Goal: Transaction & Acquisition: Purchase product/service

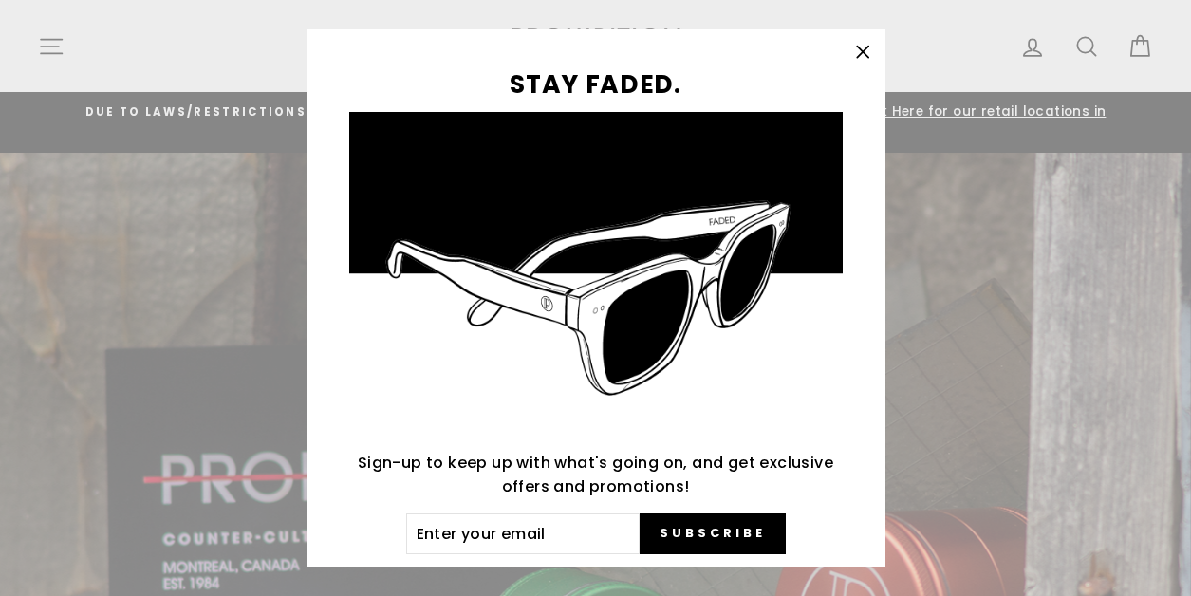
click at [67, 29] on div "STAY FADED. Sign-up to keep up with what's going on, and get exclusive offers a…" at bounding box center [595, 298] width 1191 height 596
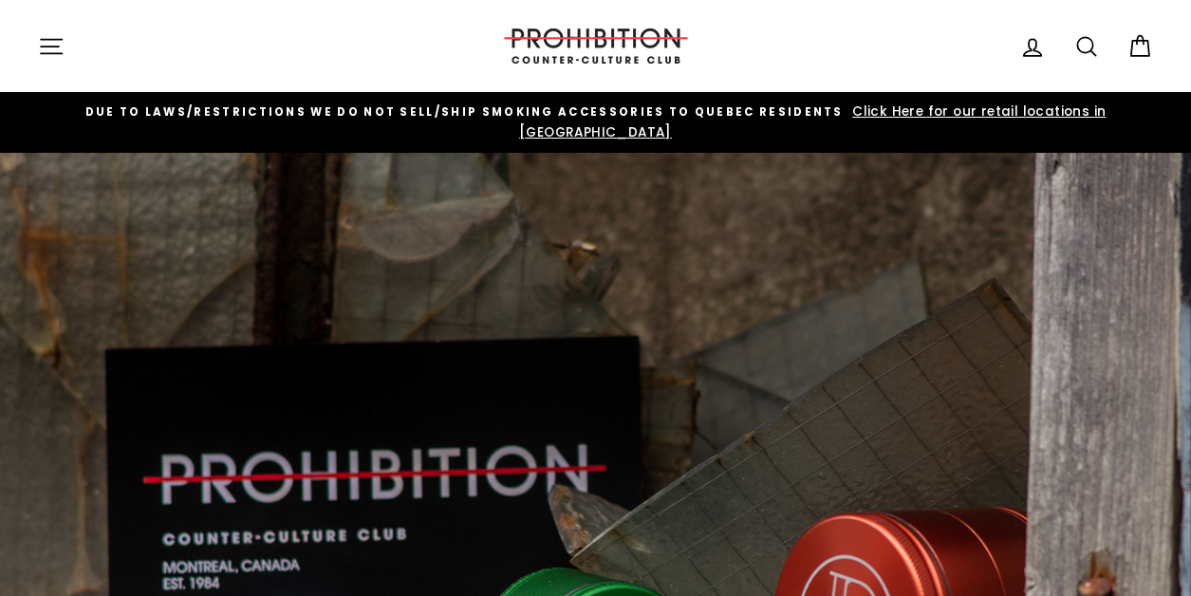
click at [47, 53] on icon "button" at bounding box center [51, 46] width 21 height 14
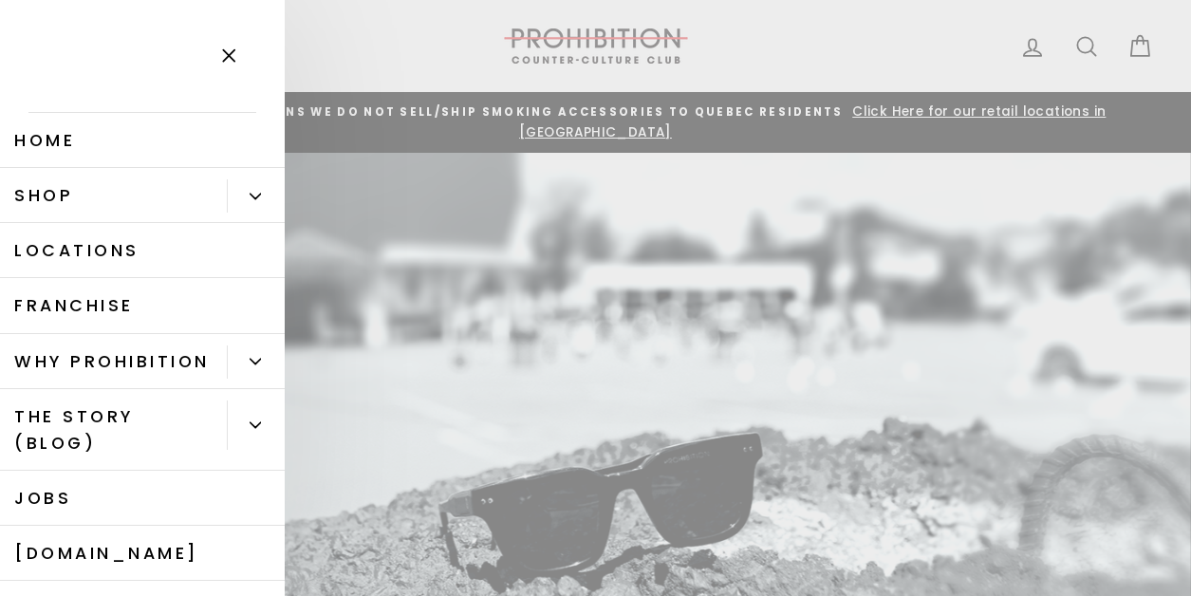
click at [249, 183] on button "Primary" at bounding box center [256, 195] width 58 height 33
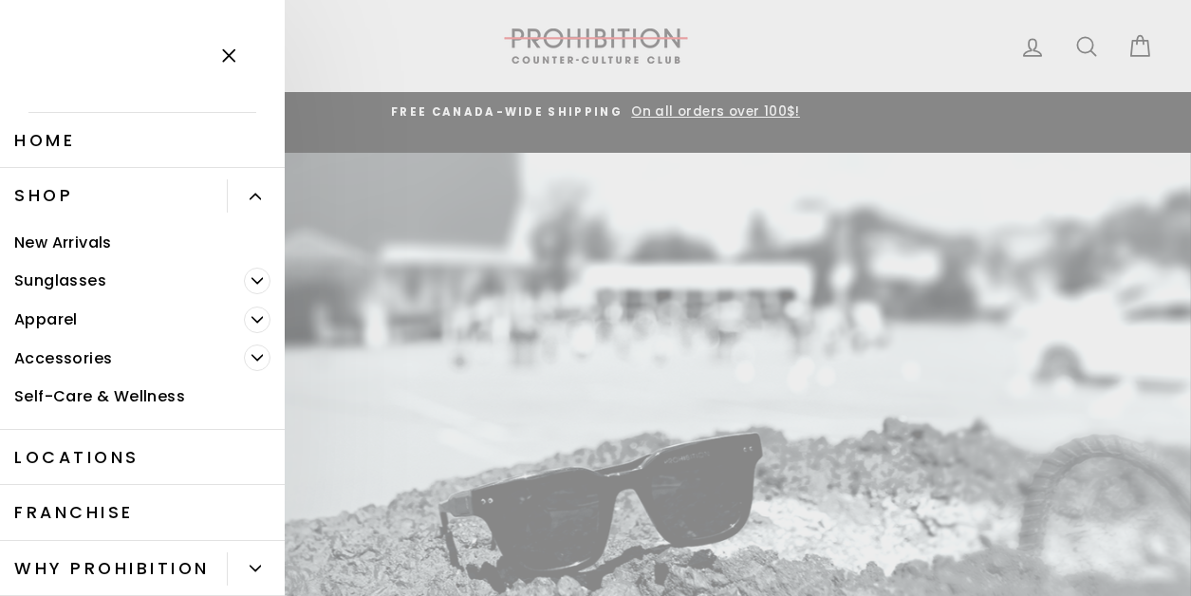
click at [261, 364] on span "Primary" at bounding box center [257, 357] width 27 height 27
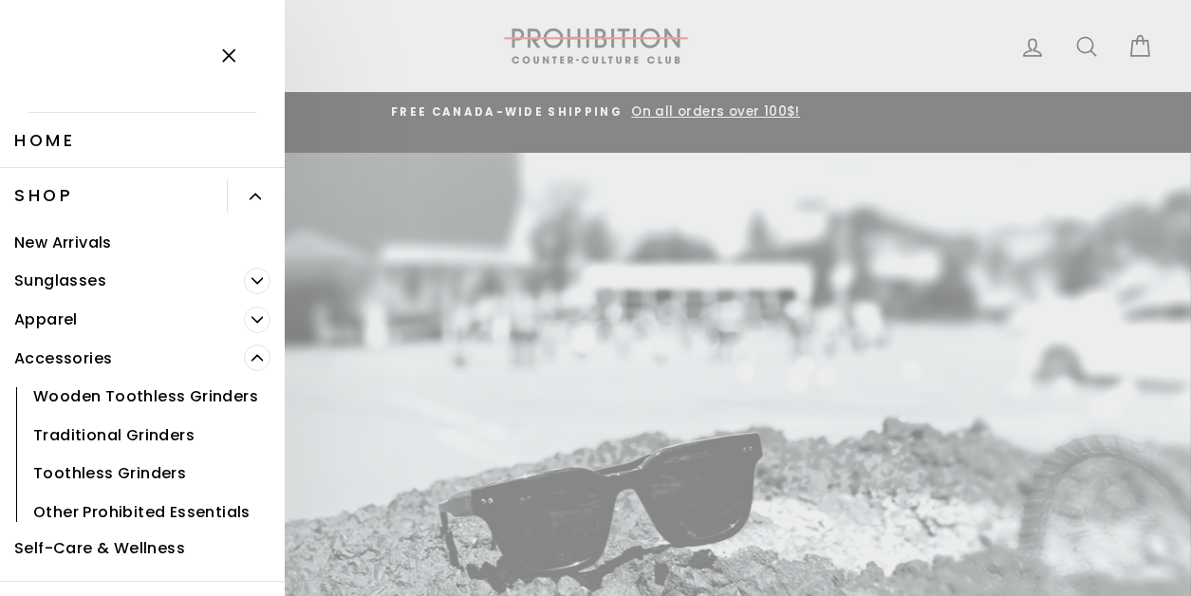
click at [208, 504] on link "Other Prohibited Essentials" at bounding box center [142, 511] width 285 height 39
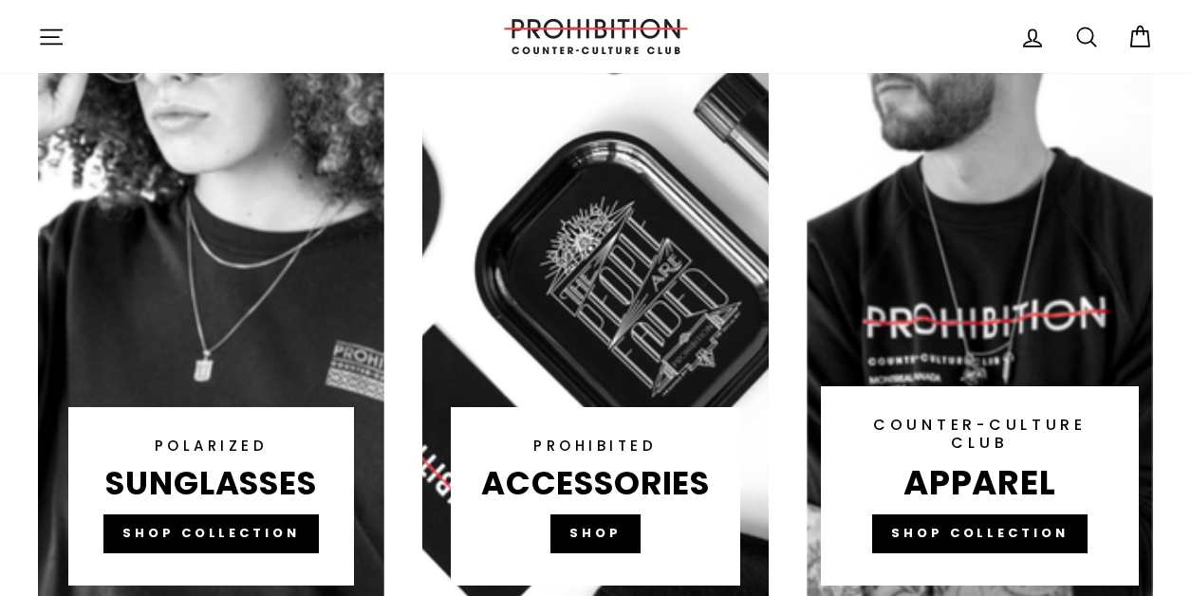
scroll to position [1258, 0]
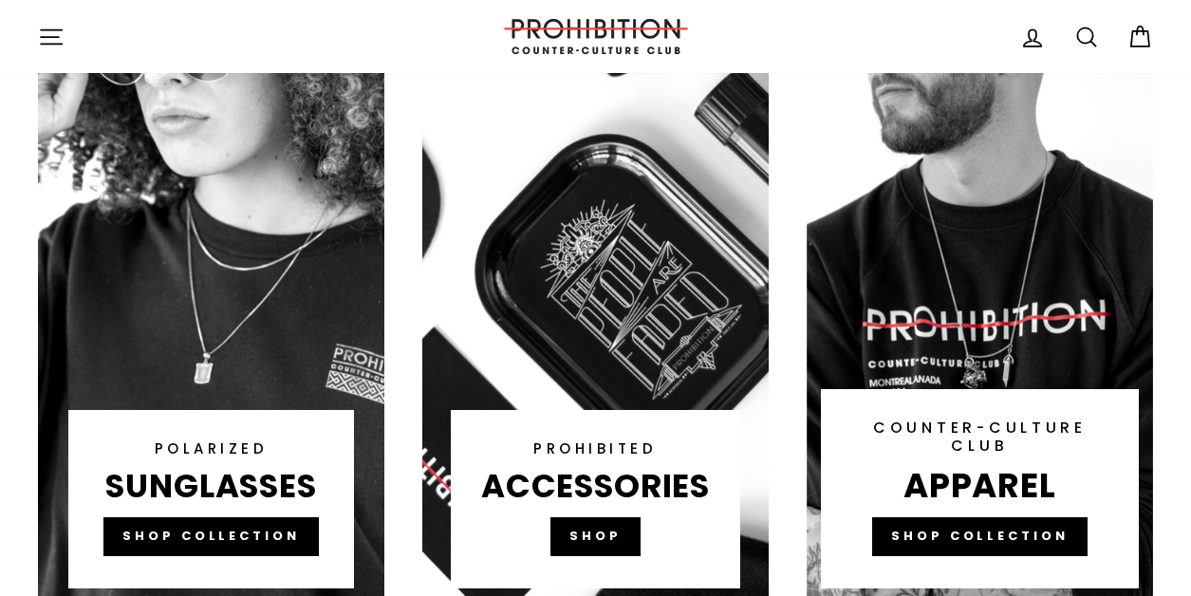
click at [593, 524] on link at bounding box center [595, 241] width 346 height 721
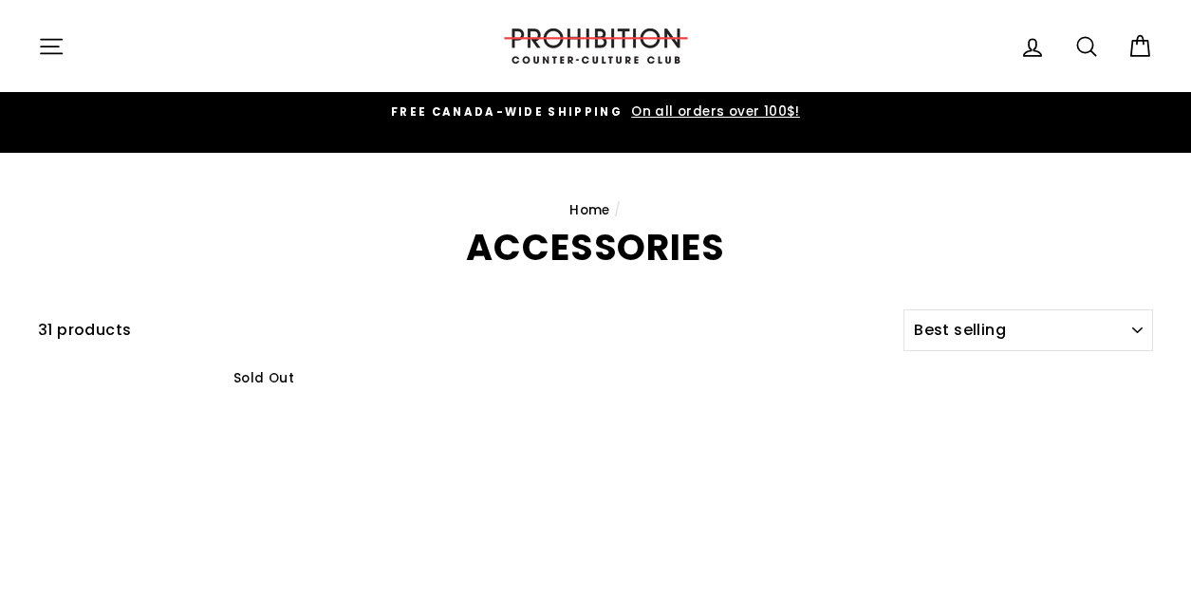
select select "best-selling"
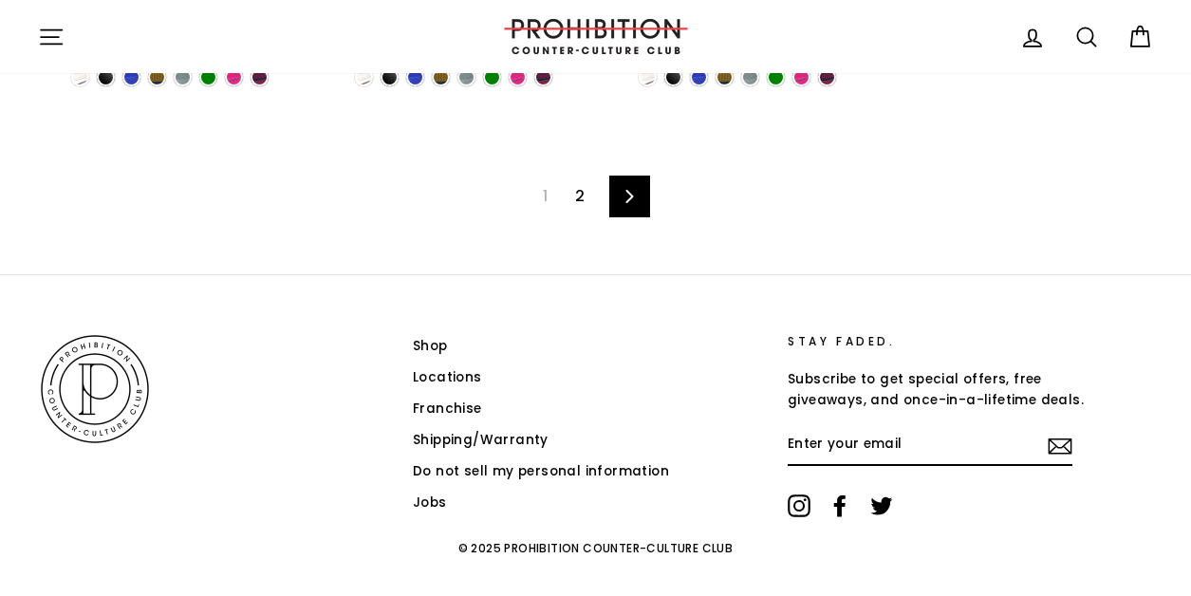
scroll to position [3090, 0]
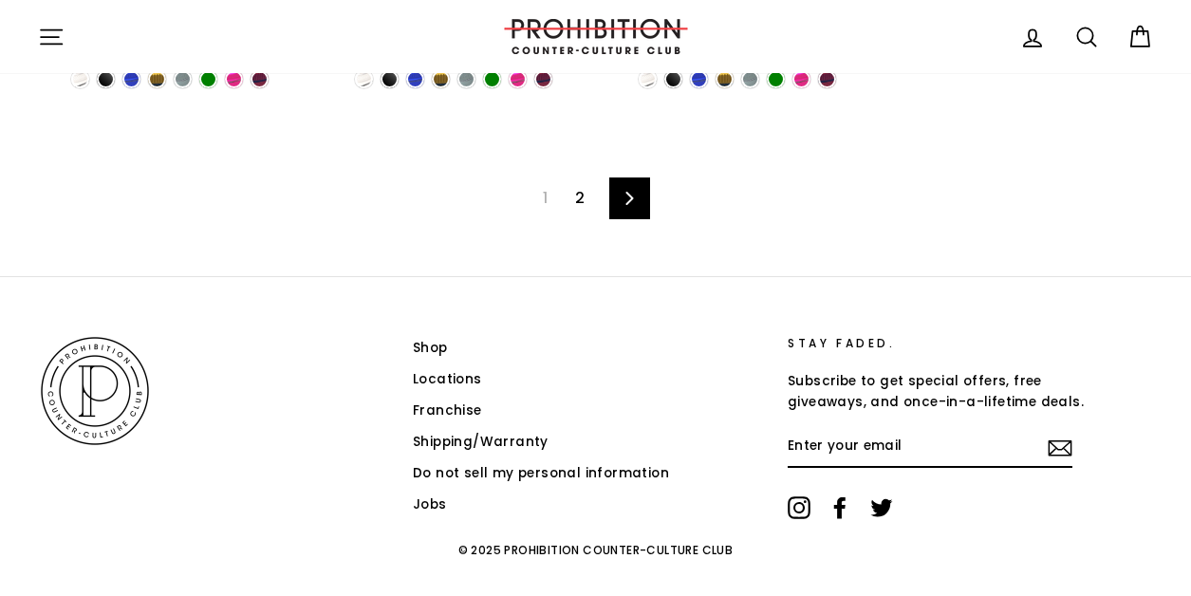
click at [583, 183] on link "2" at bounding box center [580, 198] width 32 height 30
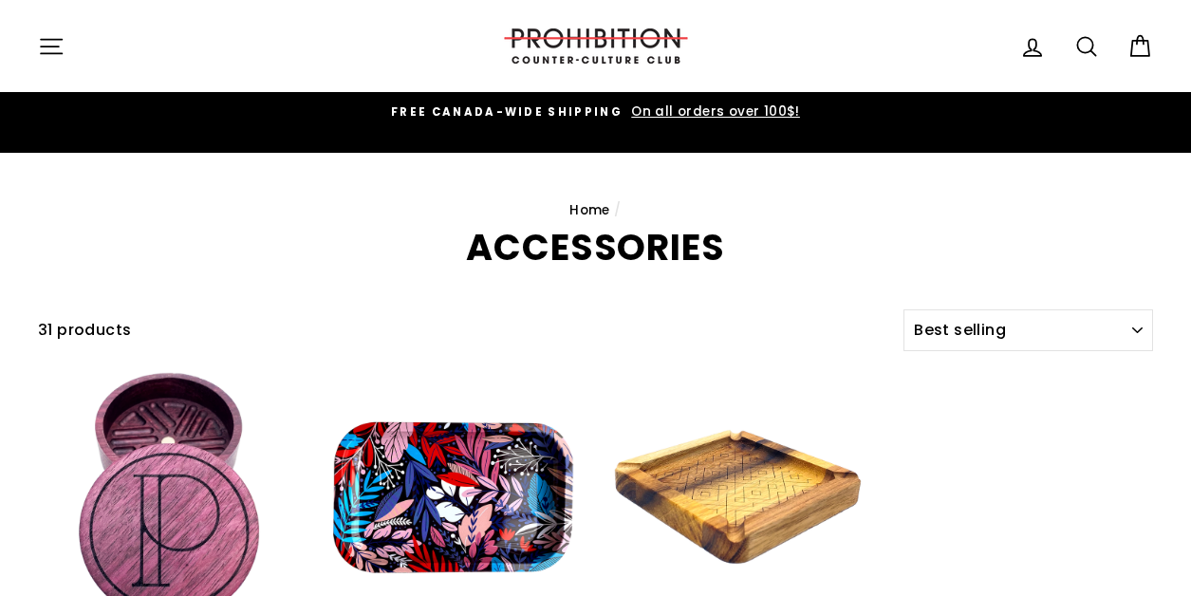
select select "best-selling"
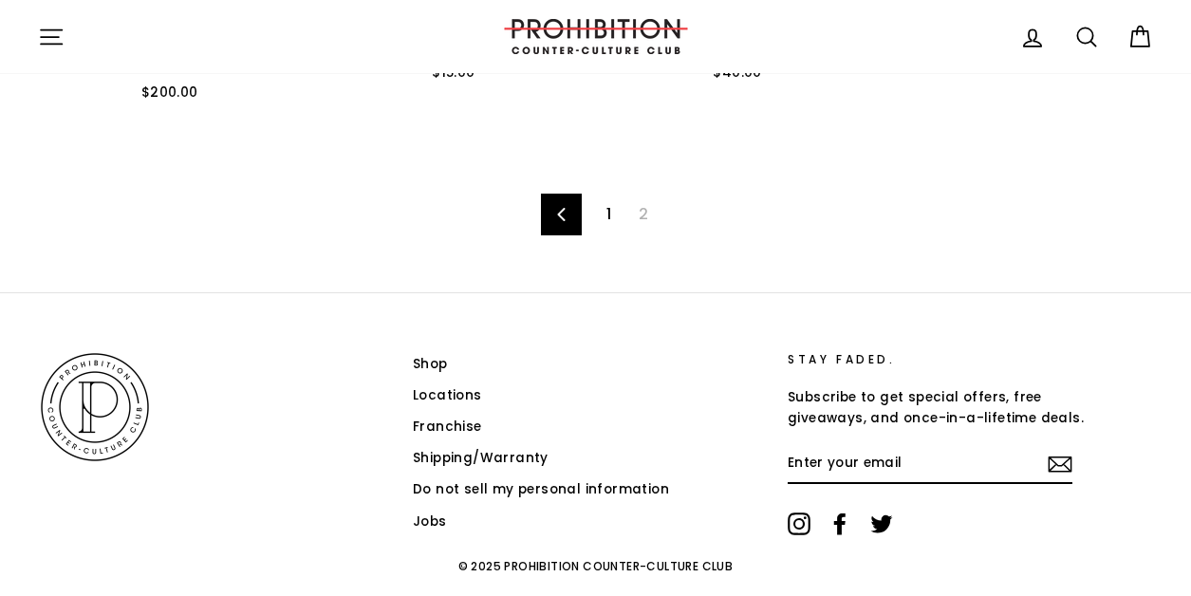
scroll to position [618, 0]
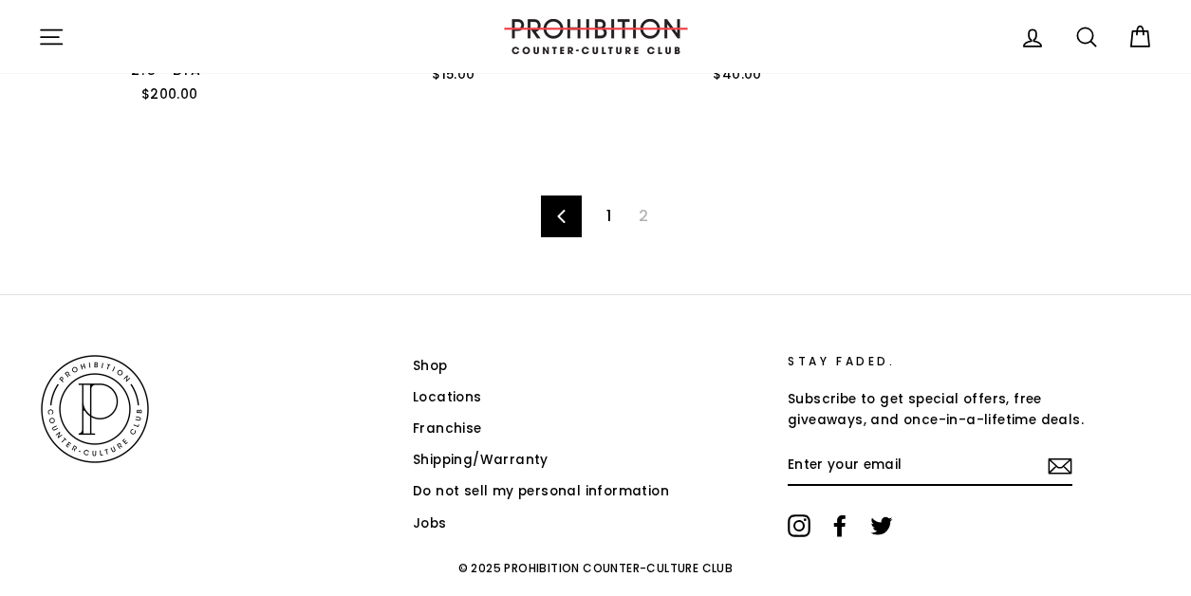
click at [608, 201] on link "1" at bounding box center [609, 216] width 28 height 30
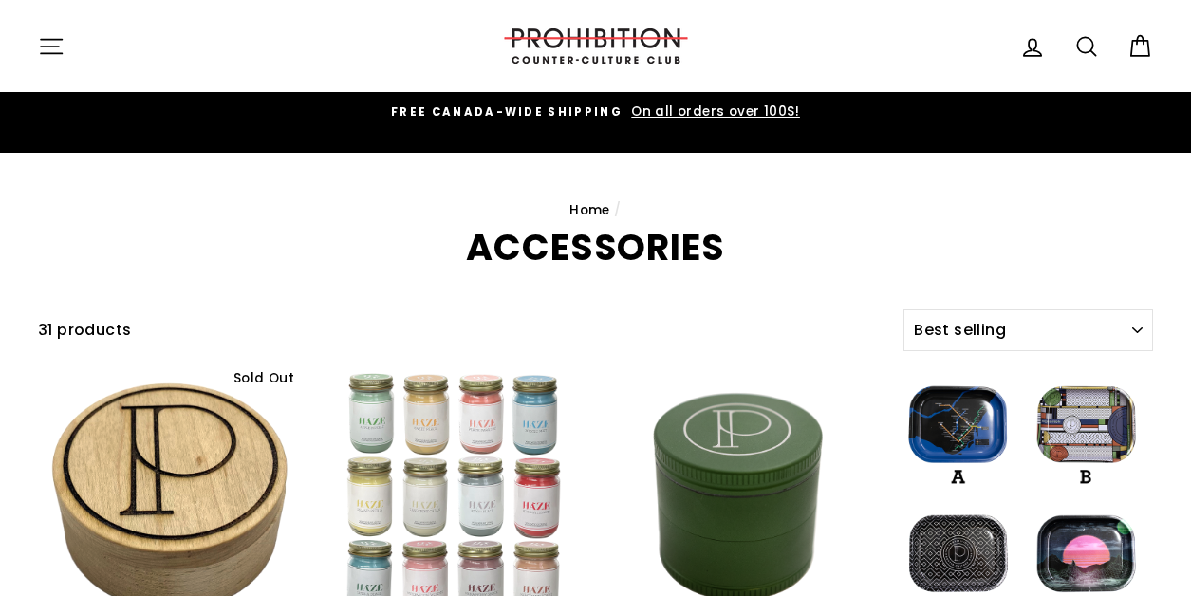
select select "best-selling"
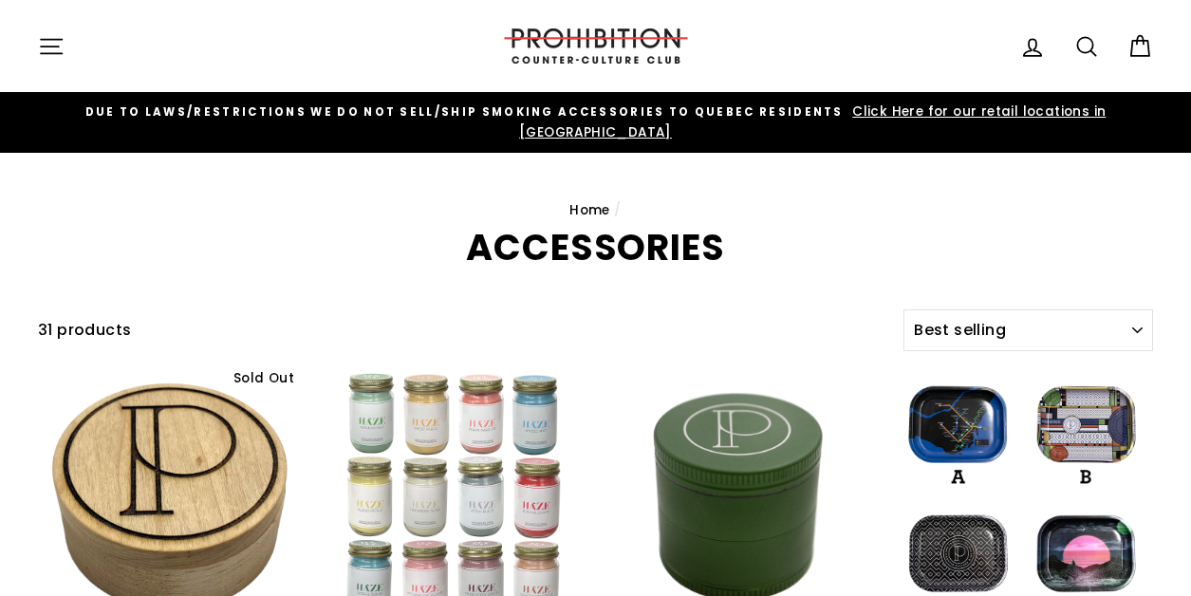
click at [1082, 44] on icon at bounding box center [1086, 46] width 27 height 27
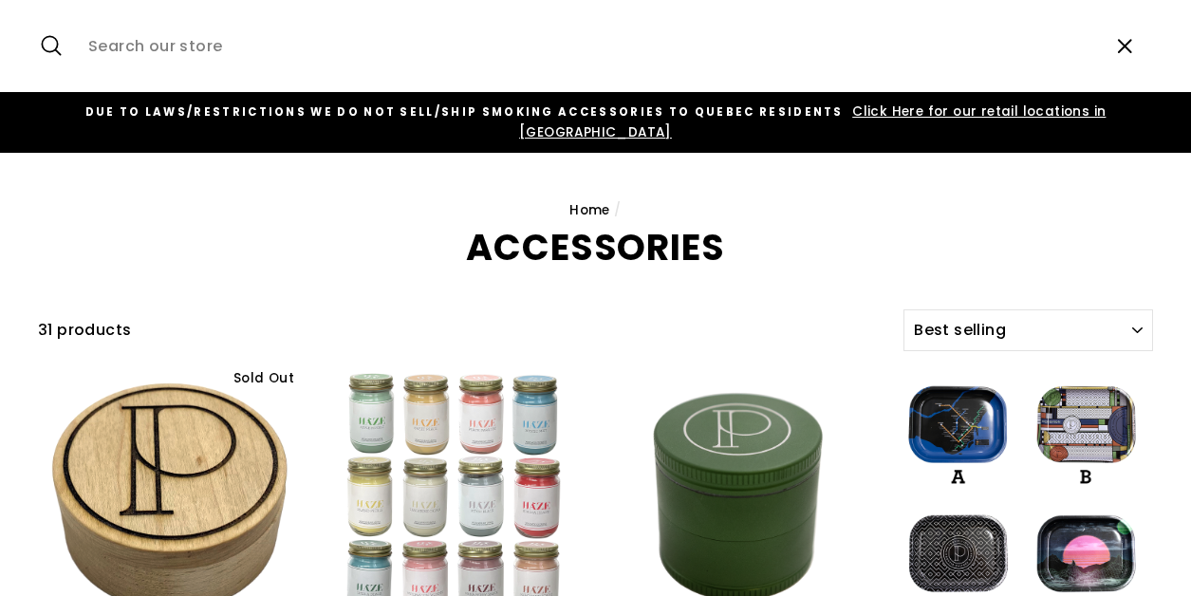
click at [372, 42] on input "Search our store" at bounding box center [587, 46] width 1017 height 64
type input "pax"
click at [58, 46] on button "Search" at bounding box center [58, 46] width 41 height 64
